Goal: Task Accomplishment & Management: Manage account settings

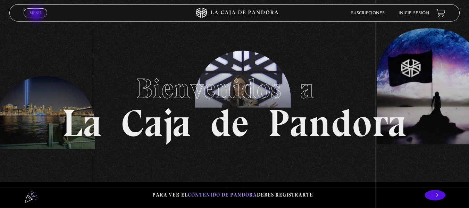
click at [36, 15] on span "Menu" at bounding box center [35, 13] width 11 height 4
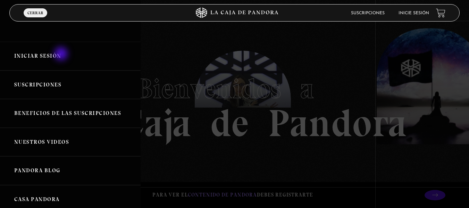
click at [62, 55] on link "Iniciar Sesión" at bounding box center [70, 56] width 141 height 29
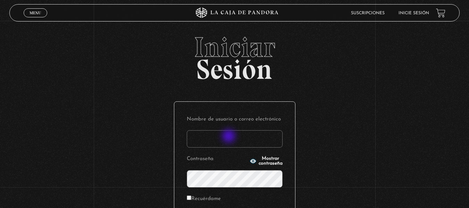
click at [230, 137] on input "Nombre de usuario o correo electrónico" at bounding box center [235, 138] width 96 height 17
type input "[EMAIL_ADDRESS][DOMAIN_NAME]"
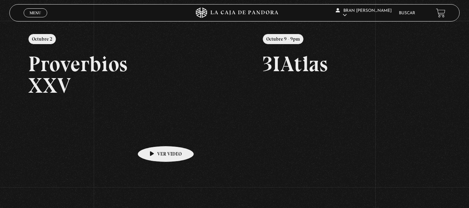
scroll to position [95, 0]
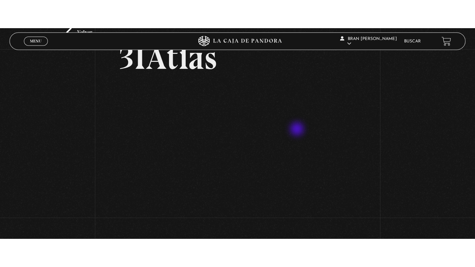
scroll to position [43, 0]
